Goal: Task Accomplishment & Management: Use online tool/utility

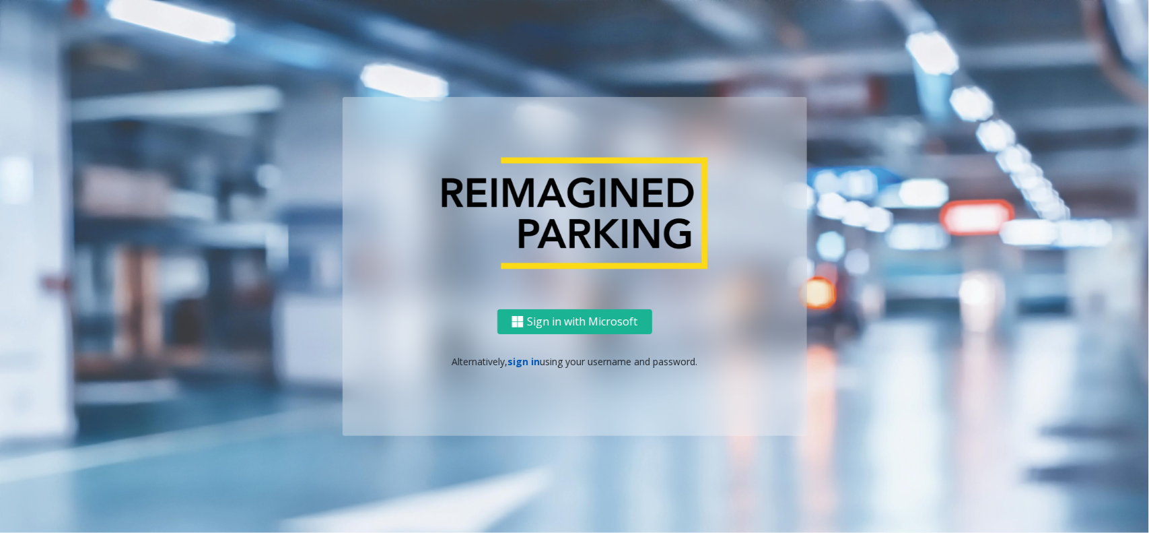
click at [528, 361] on link "sign in" at bounding box center [524, 361] width 32 height 13
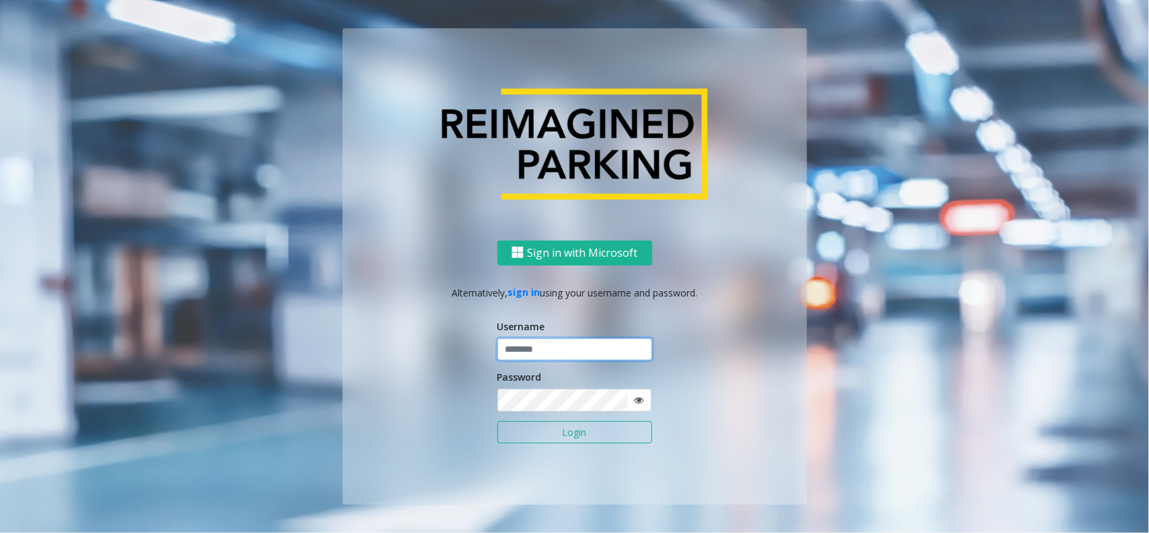
click at [549, 347] on input "text" at bounding box center [575, 349] width 155 height 23
type input "**********"
click at [580, 432] on button "Login" at bounding box center [575, 432] width 155 height 23
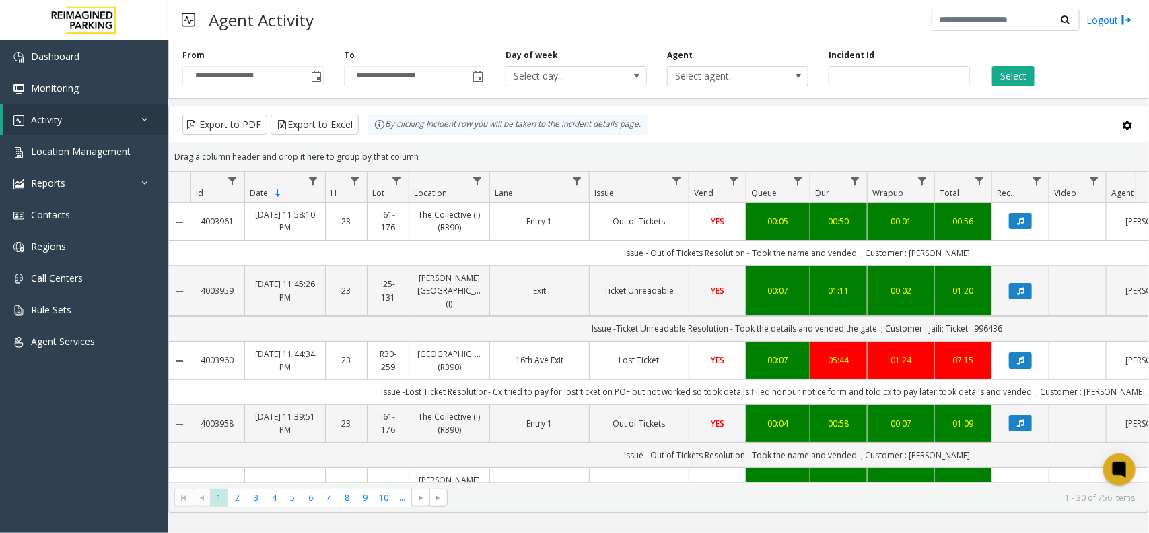
scroll to position [0, 146]
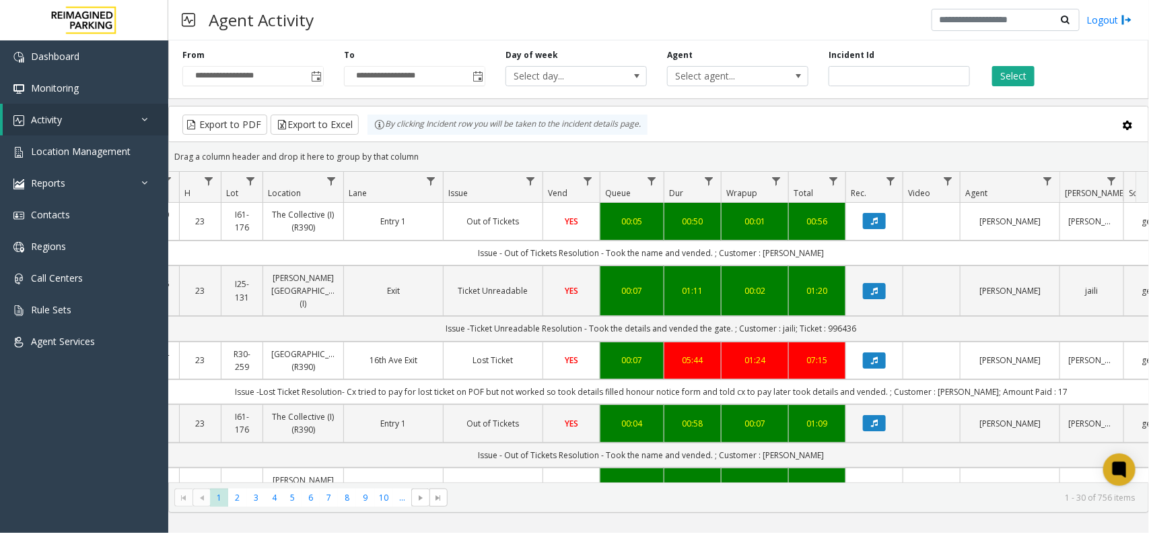
click at [1021, 98] on div "**********" at bounding box center [658, 67] width 981 height 64
click at [1008, 56] on div "Select" at bounding box center [1061, 67] width 162 height 37
click at [1008, 69] on button "Select" at bounding box center [1013, 76] width 42 height 20
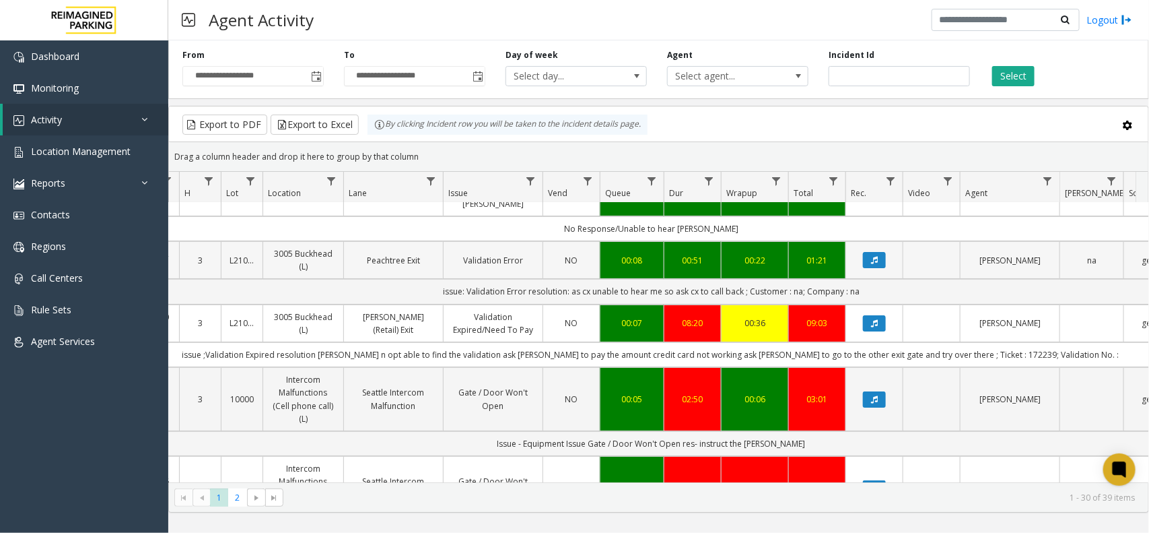
scroll to position [0, 146]
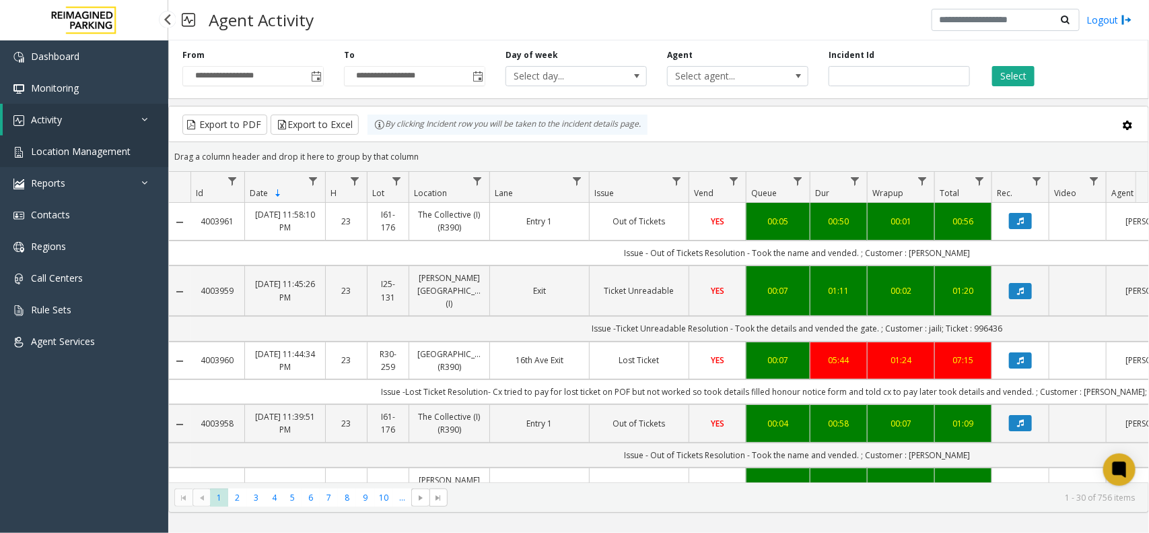
click at [118, 149] on span "Location Management" at bounding box center [81, 151] width 100 height 13
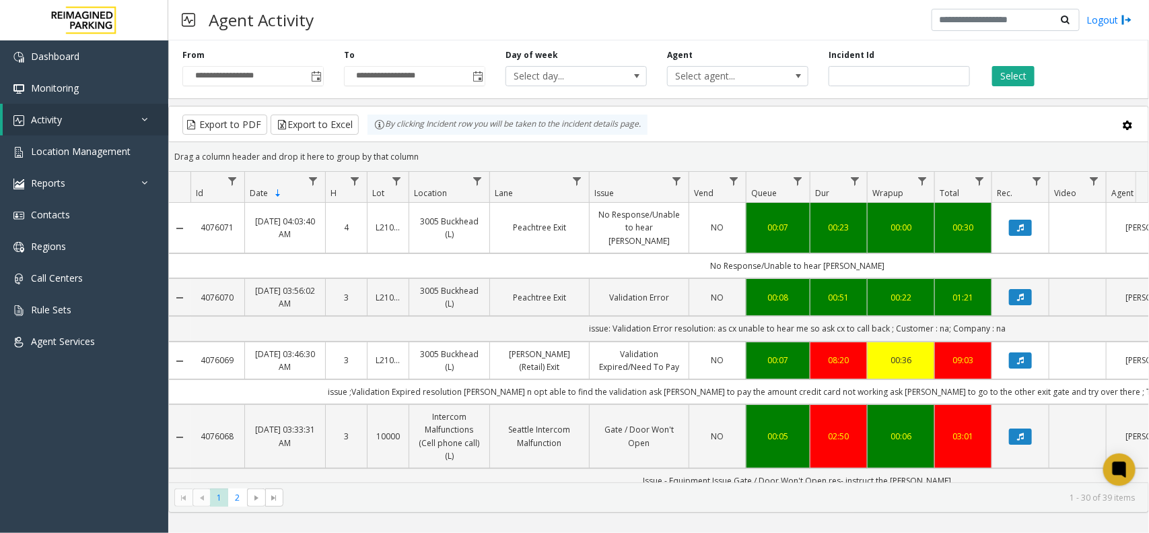
scroll to position [0, 146]
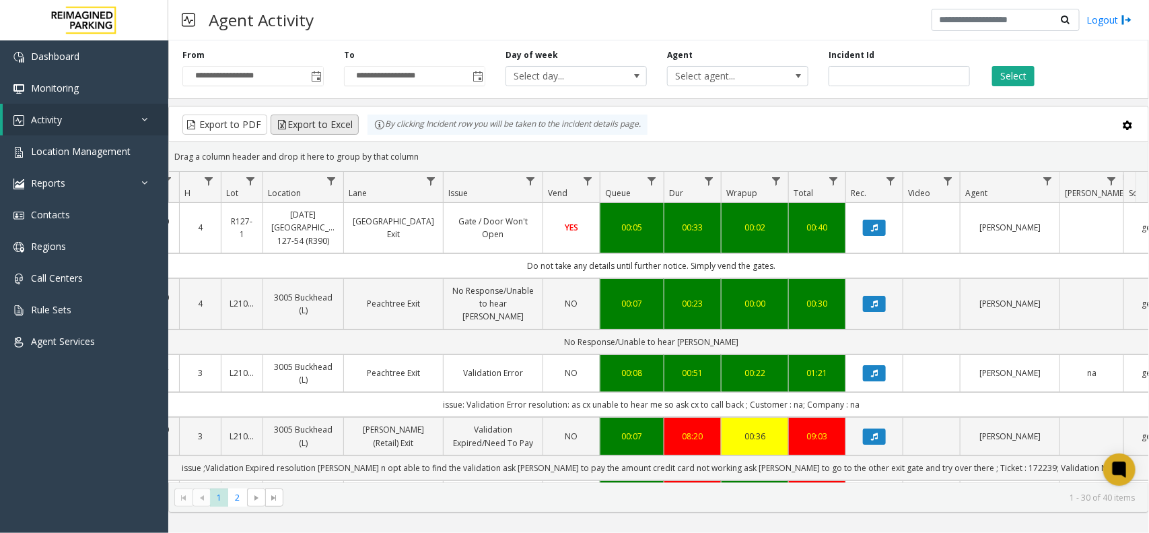
drag, startPoint x: 433, startPoint y: 158, endPoint x: 354, endPoint y: 127, distance: 84.9
click at [354, 127] on kendo-grid "Export to PDF Export to Excel By clicking Incident row you will be taken to the…" at bounding box center [658, 309] width 981 height 407
click at [446, 146] on div "Drag a column header and drop it here to group by that column" at bounding box center [659, 157] width 980 height 24
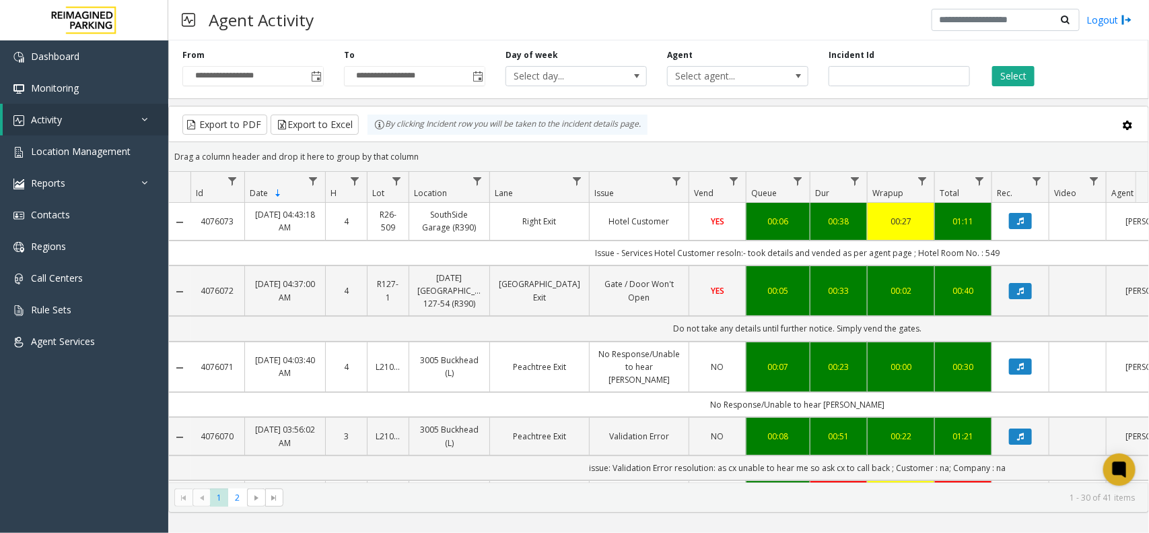
scroll to position [0, 146]
